Goal: Complete application form

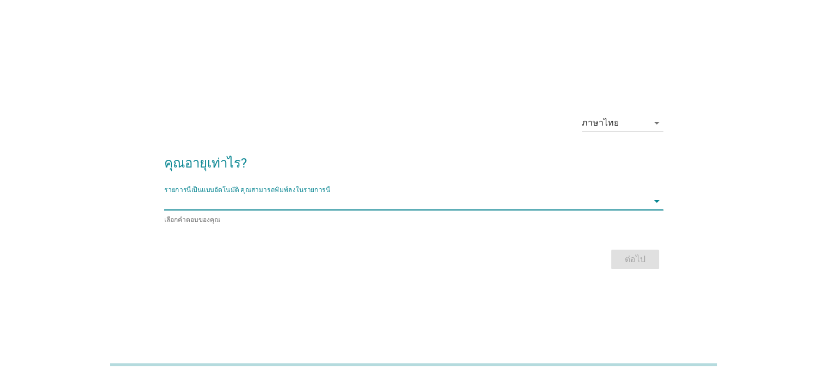
click at [392, 202] on input "รายการนี้เป็นแบบอัตโนมัติ คุณสามารถพิมพ์ลงในรายการนี้" at bounding box center [406, 200] width 484 height 17
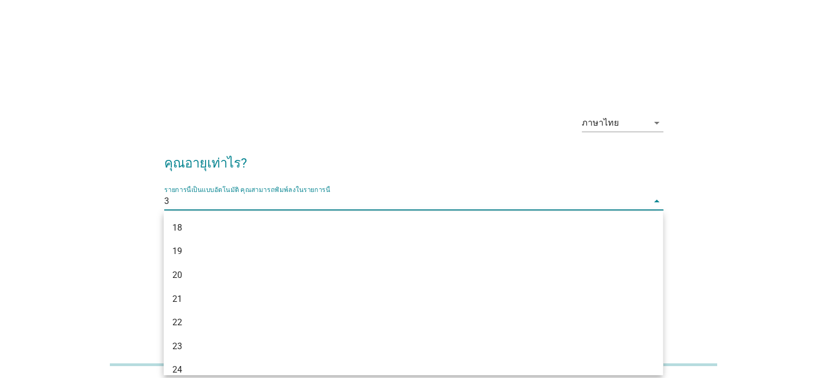
type input "35"
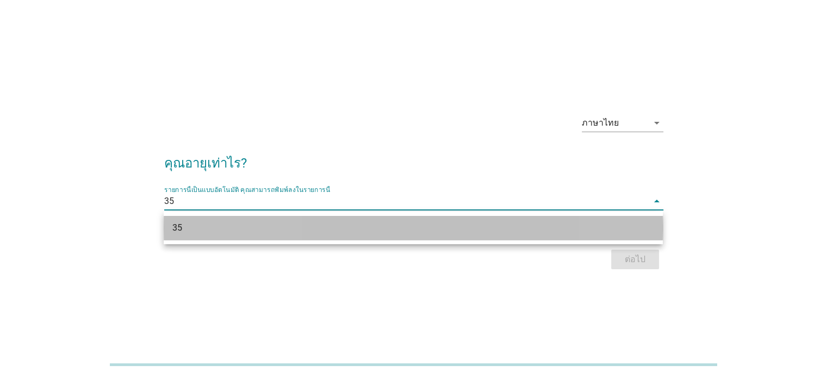
click at [389, 226] on div "35" at bounding box center [393, 227] width 442 height 13
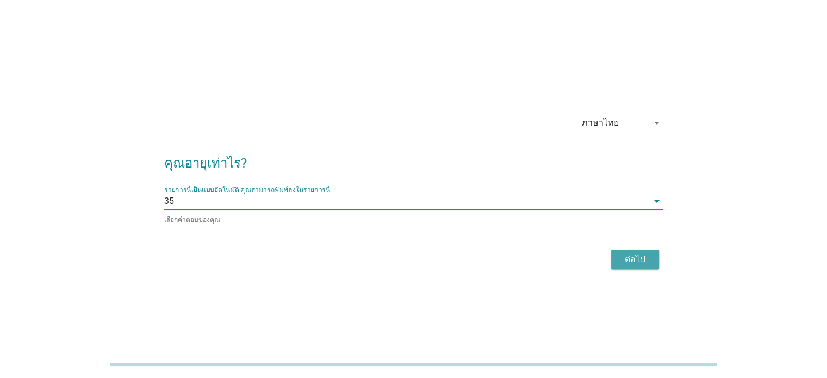
click at [639, 258] on div "ต่อไป" at bounding box center [635, 259] width 30 height 13
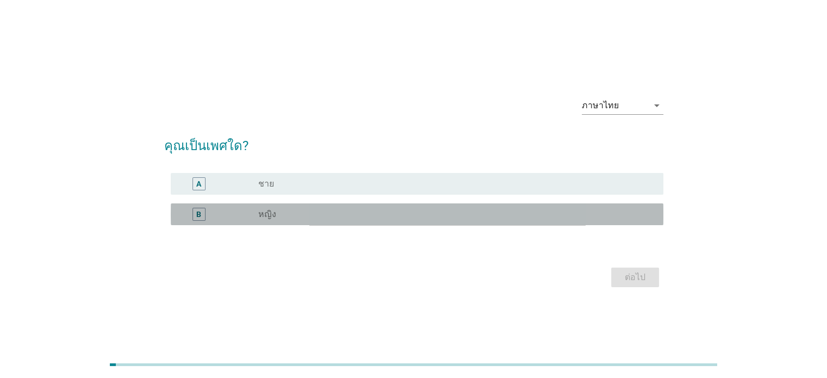
click at [486, 213] on div "radio_button_unchecked หญิง" at bounding box center [451, 214] width 387 height 11
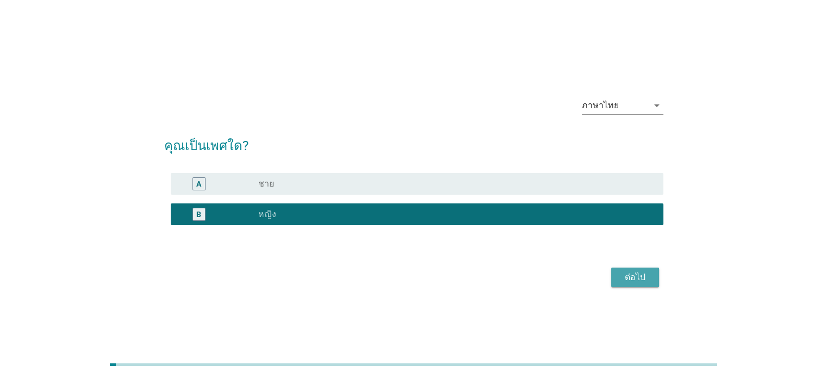
click at [631, 278] on div "ต่อไป" at bounding box center [635, 277] width 30 height 13
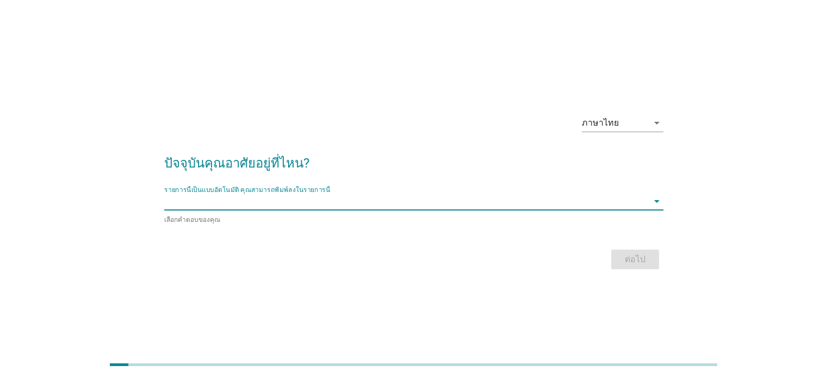
click at [538, 206] on input "รายการนี้เป็นแบบอัตโนมัติ คุณสามารถพิมพ์ลงในรายการนี้" at bounding box center [406, 200] width 484 height 17
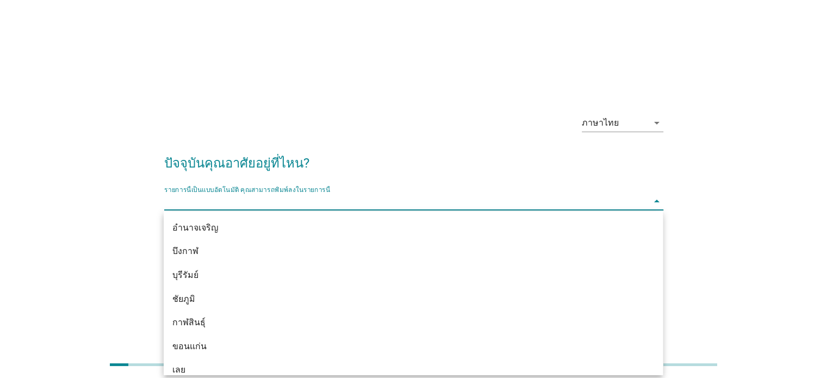
scroll to position [26, 0]
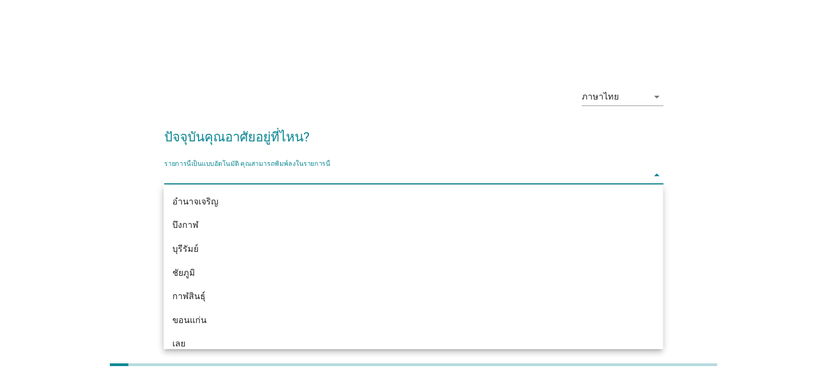
type input "g"
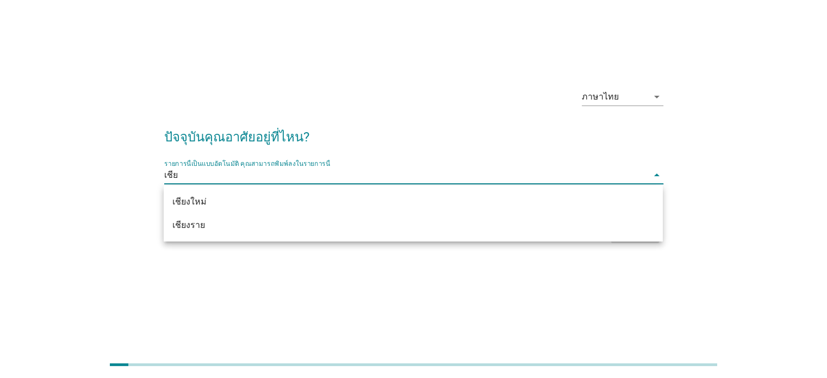
type input "เชียง"
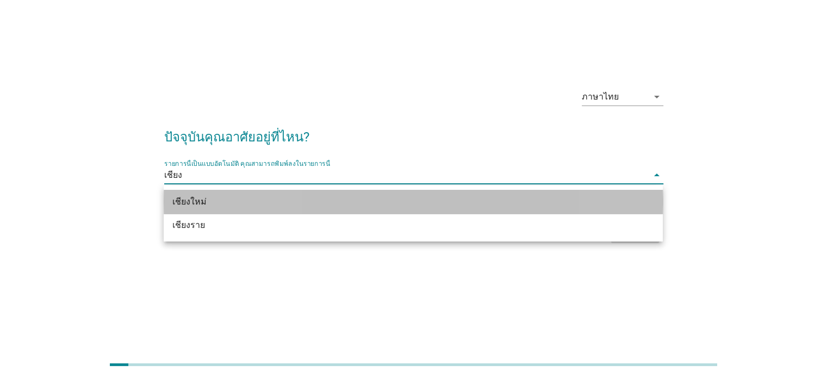
click at [537, 195] on div "เชียงใหม่" at bounding box center [393, 201] width 442 height 13
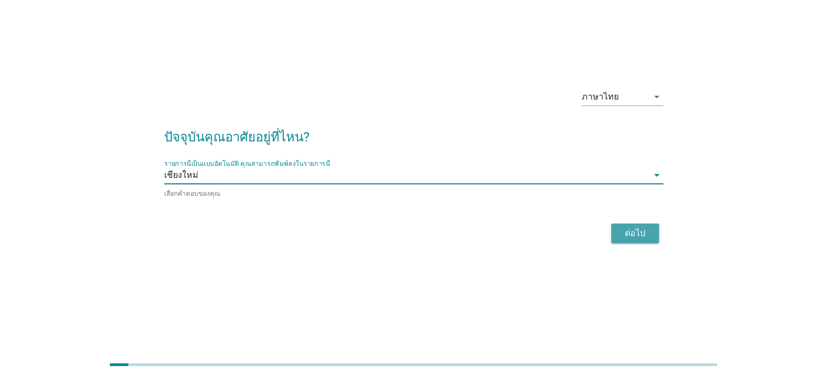
click at [638, 233] on div "ต่อไป" at bounding box center [635, 233] width 30 height 13
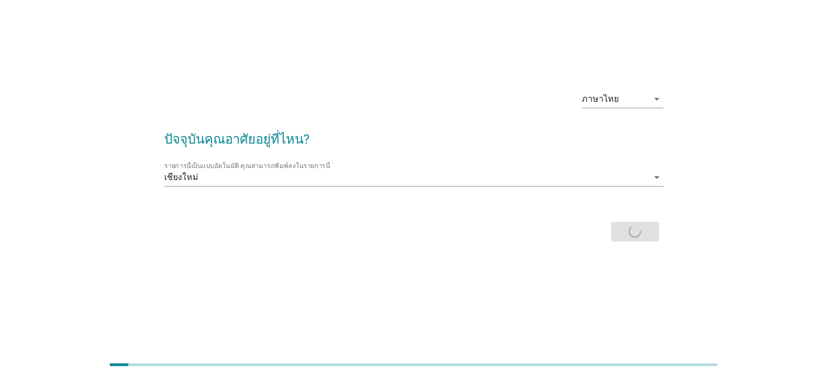
scroll to position [0, 0]
